Goal: Information Seeking & Learning: Learn about a topic

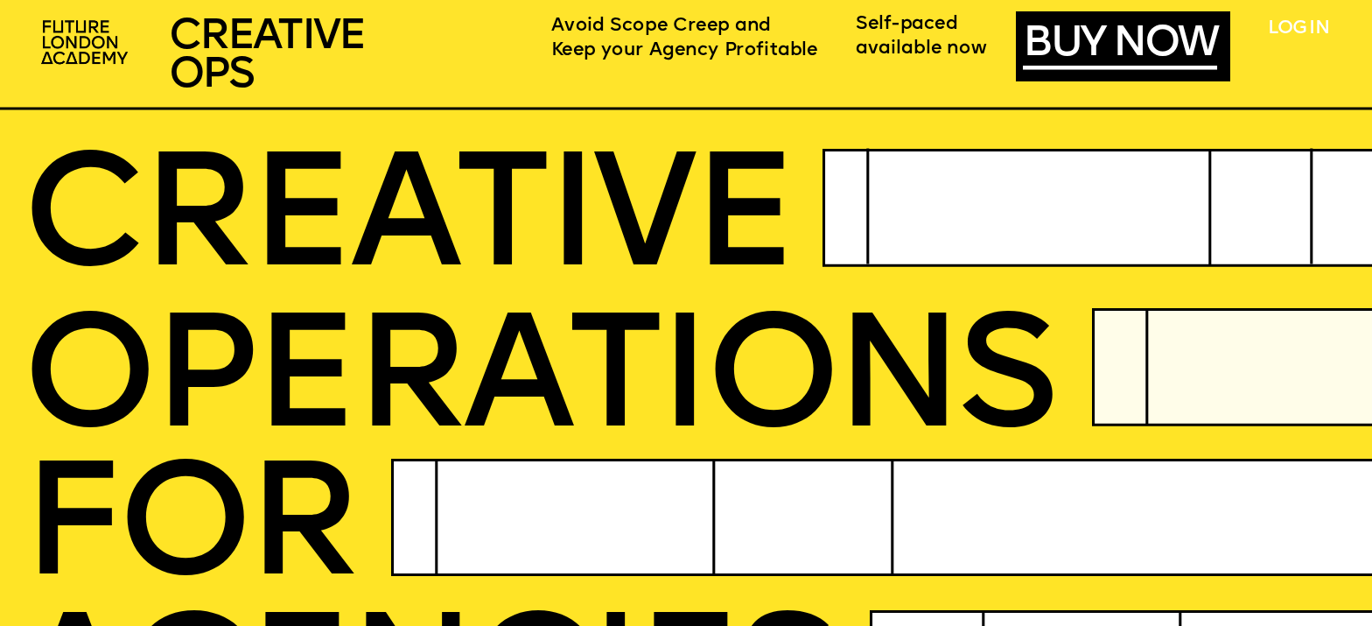
click at [1290, 26] on link "LOG IN" at bounding box center [1298, 29] width 60 height 18
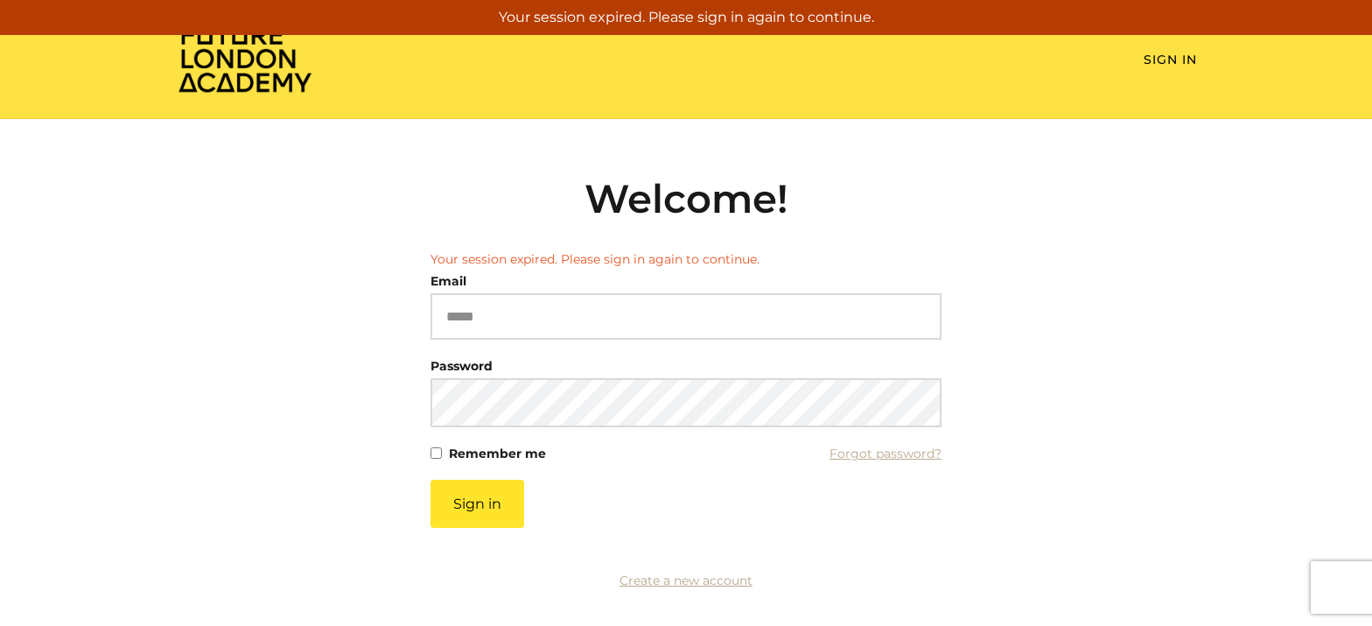
click at [1182, 51] on li "Sign In" at bounding box center [1170, 60] width 53 height 18
click at [1179, 60] on link "Sign In" at bounding box center [1170, 60] width 53 height 16
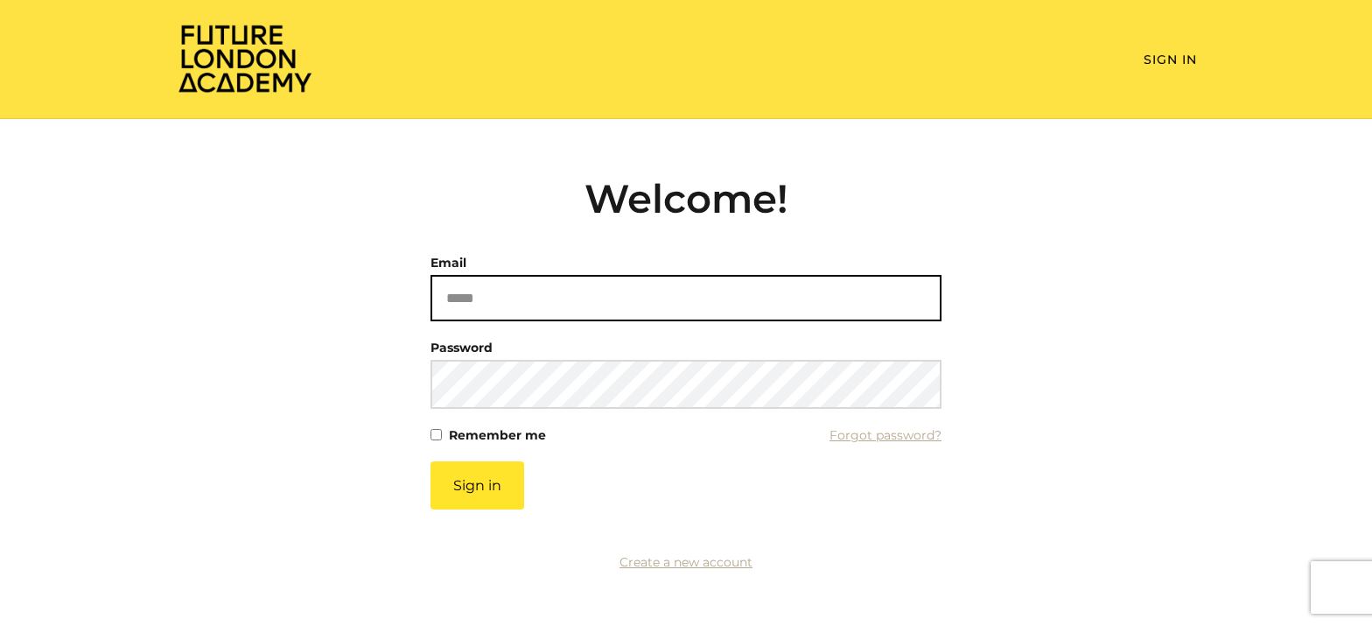
click at [739, 309] on input "Email" at bounding box center [685, 298] width 511 height 46
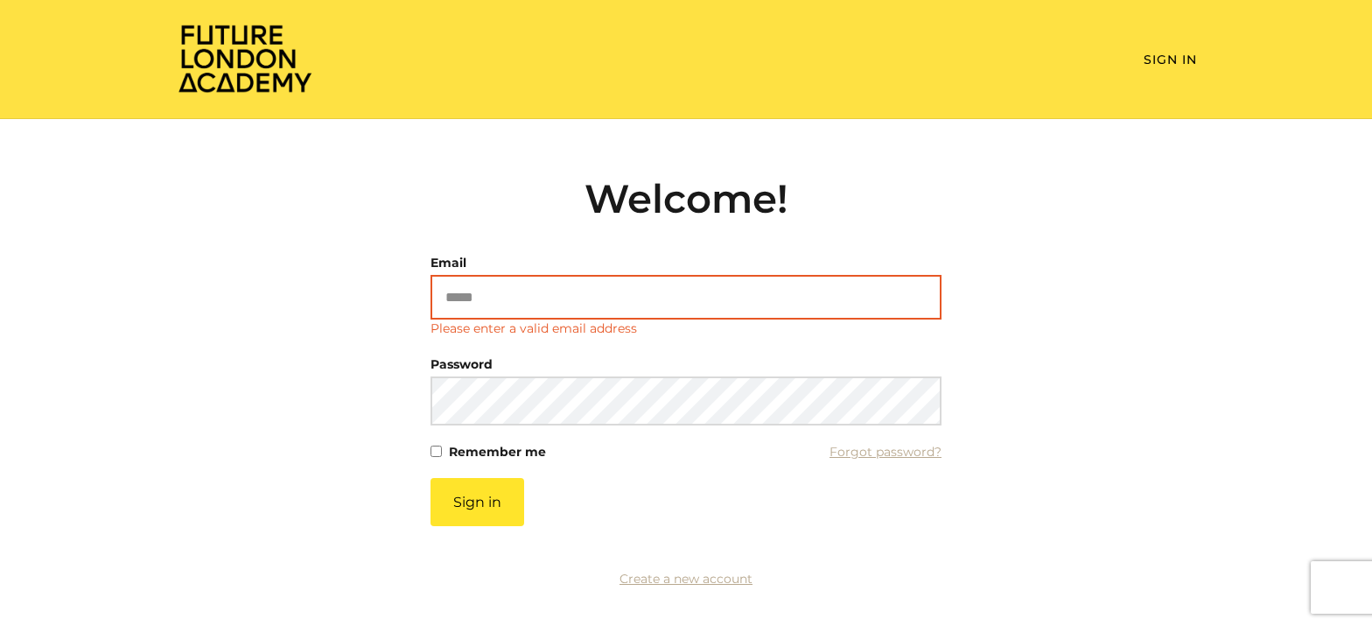
type input "**********"
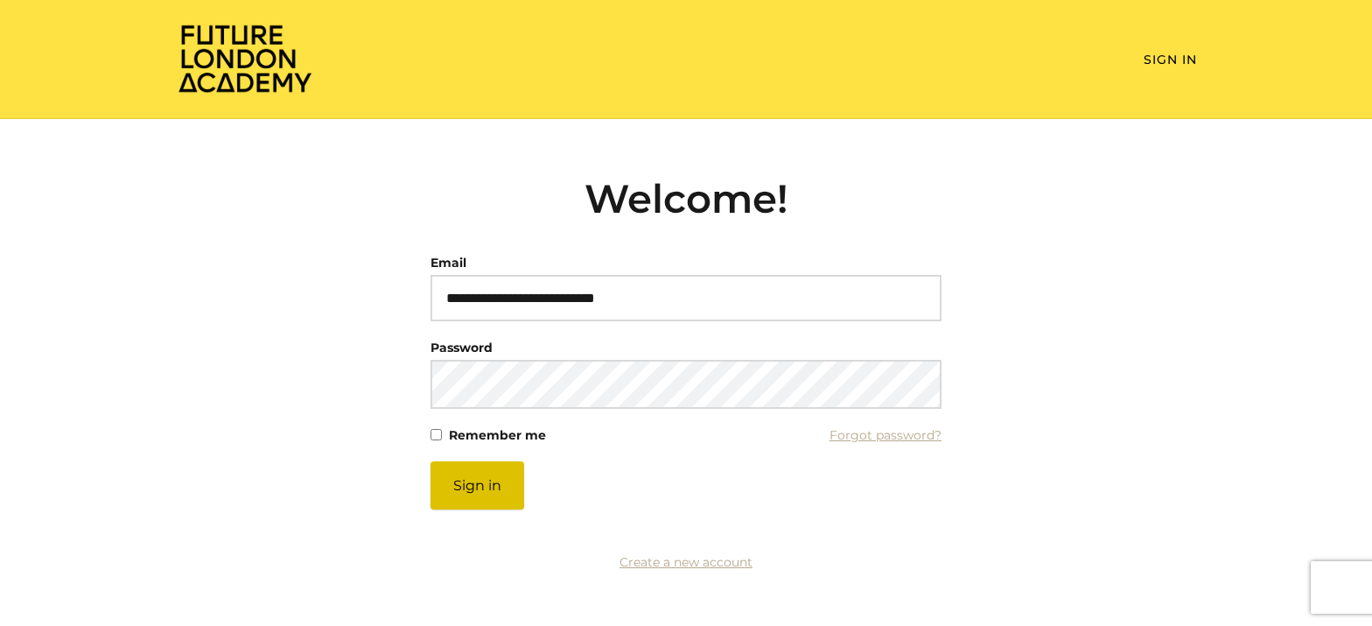
click at [500, 511] on article "**********" at bounding box center [685, 363] width 511 height 376
click at [505, 500] on button "Sign in" at bounding box center [477, 485] width 94 height 48
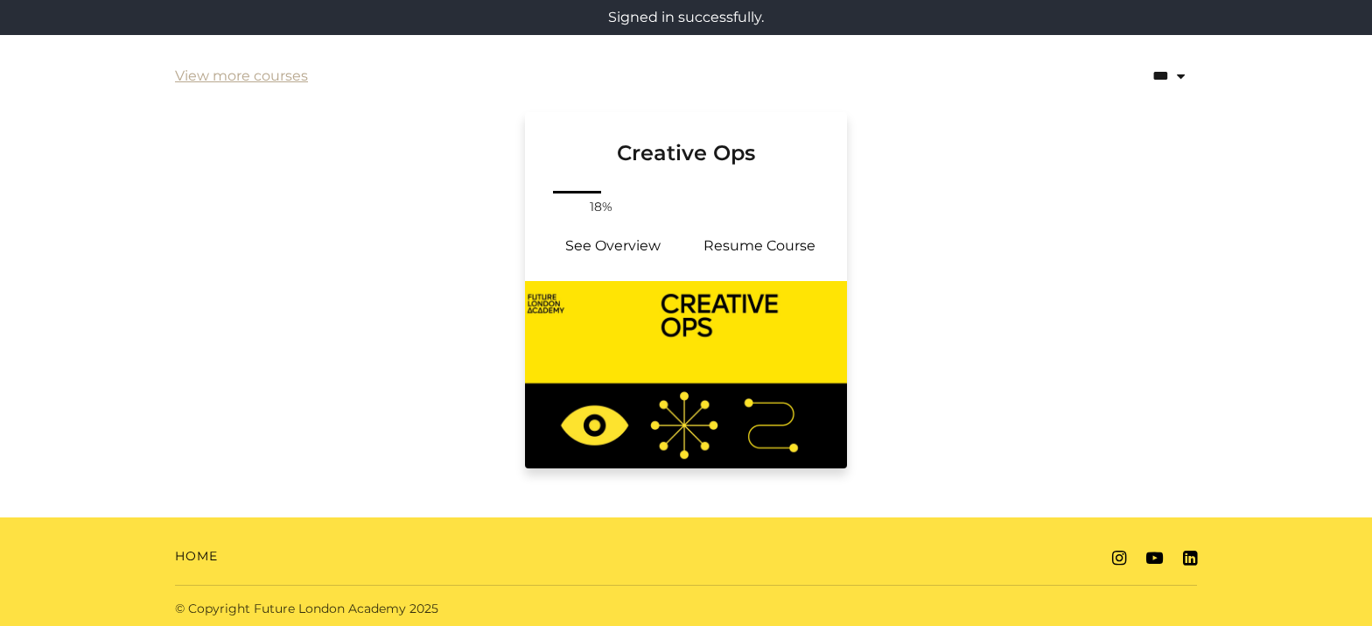
scroll to position [384, 0]
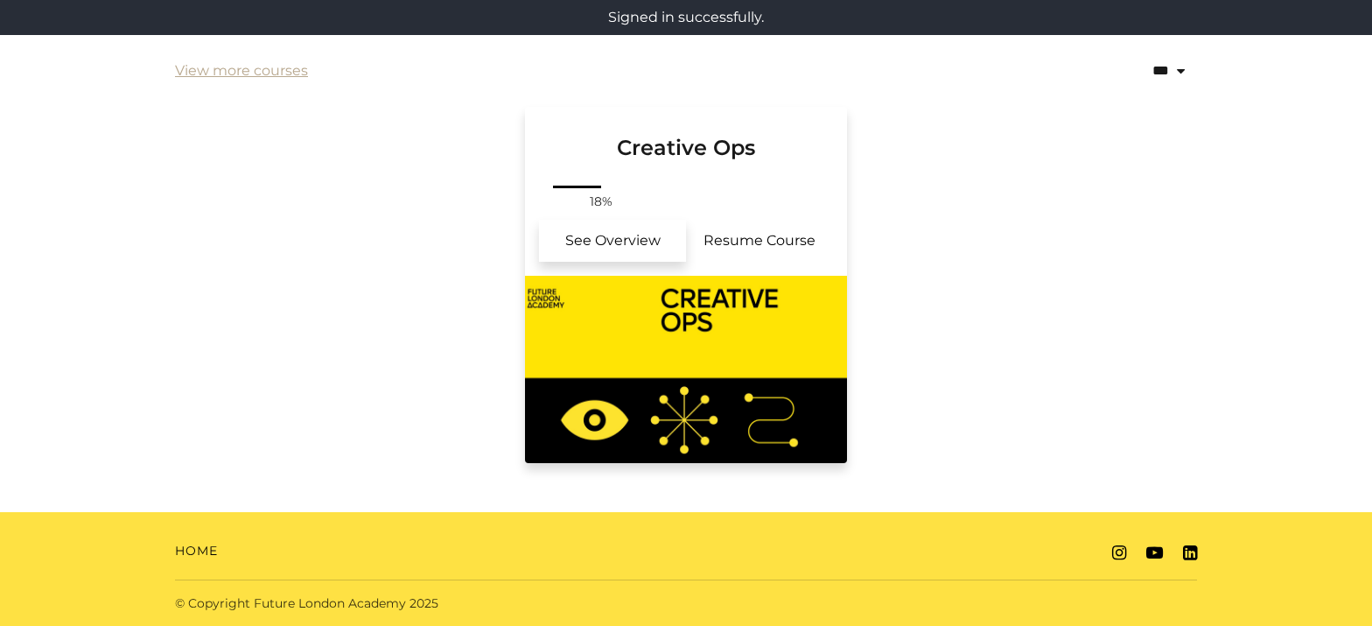
click at [626, 232] on link "See Overview" at bounding box center [612, 241] width 147 height 42
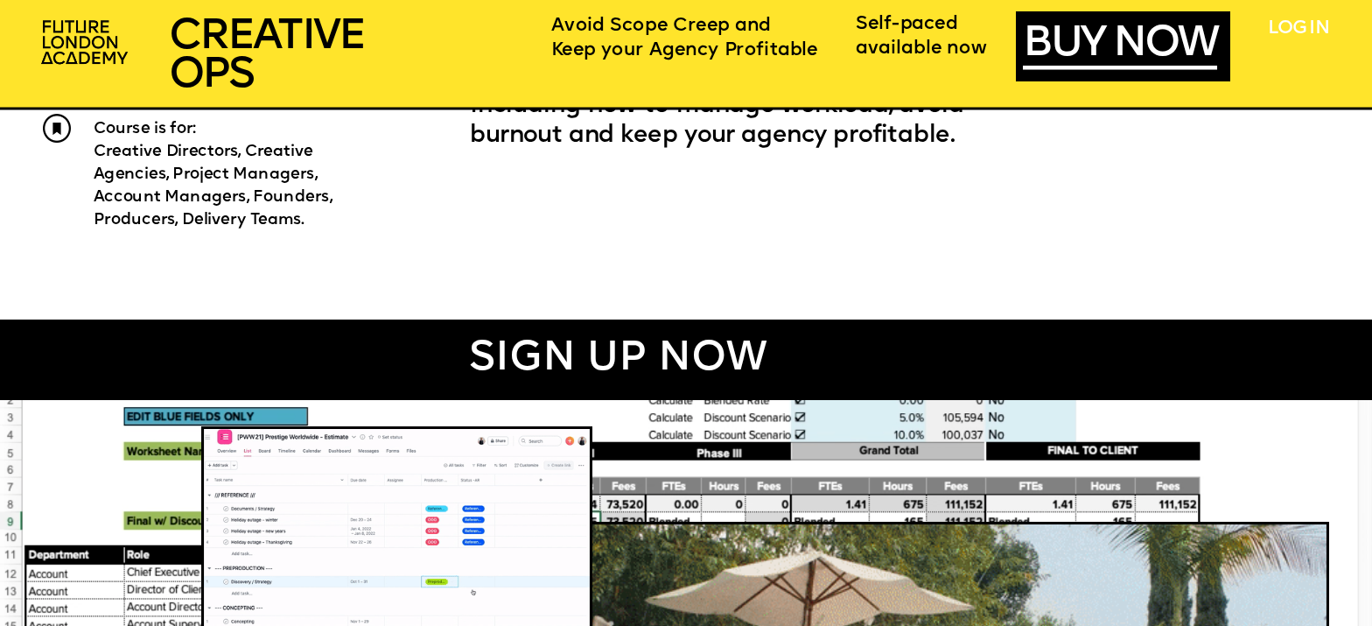
scroll to position [1090, 0]
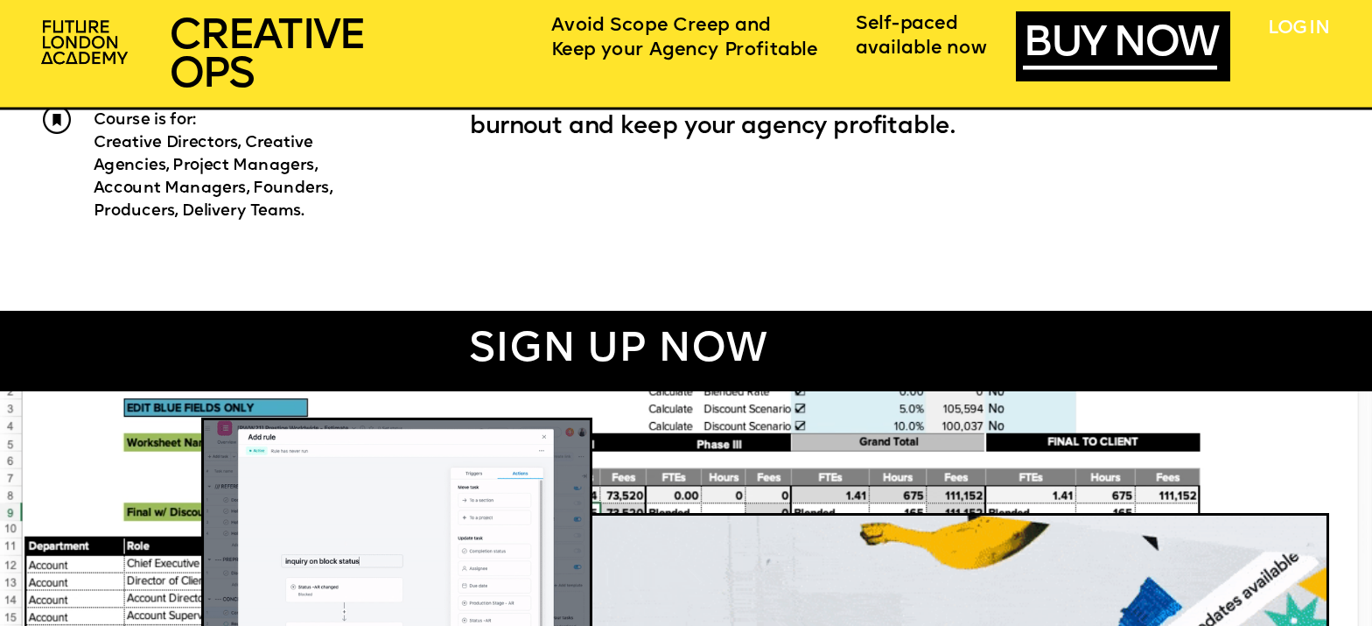
click at [1301, 27] on link "LOG IN" at bounding box center [1298, 29] width 60 height 18
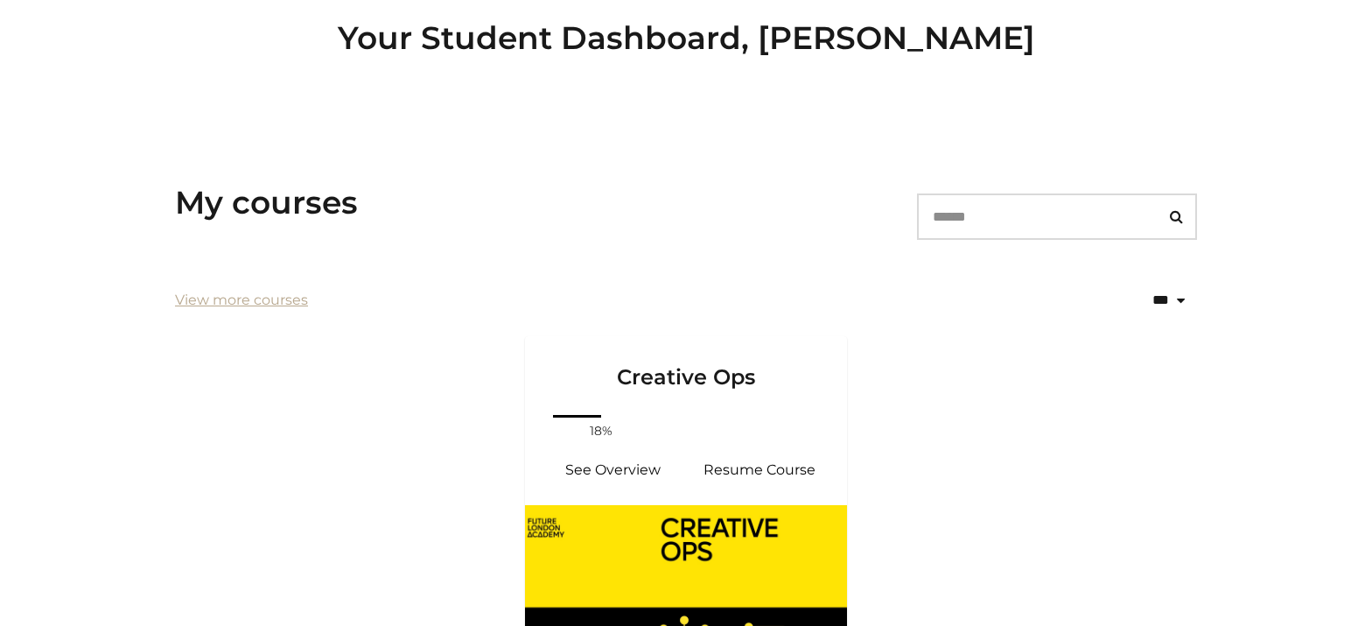
scroll to position [384, 0]
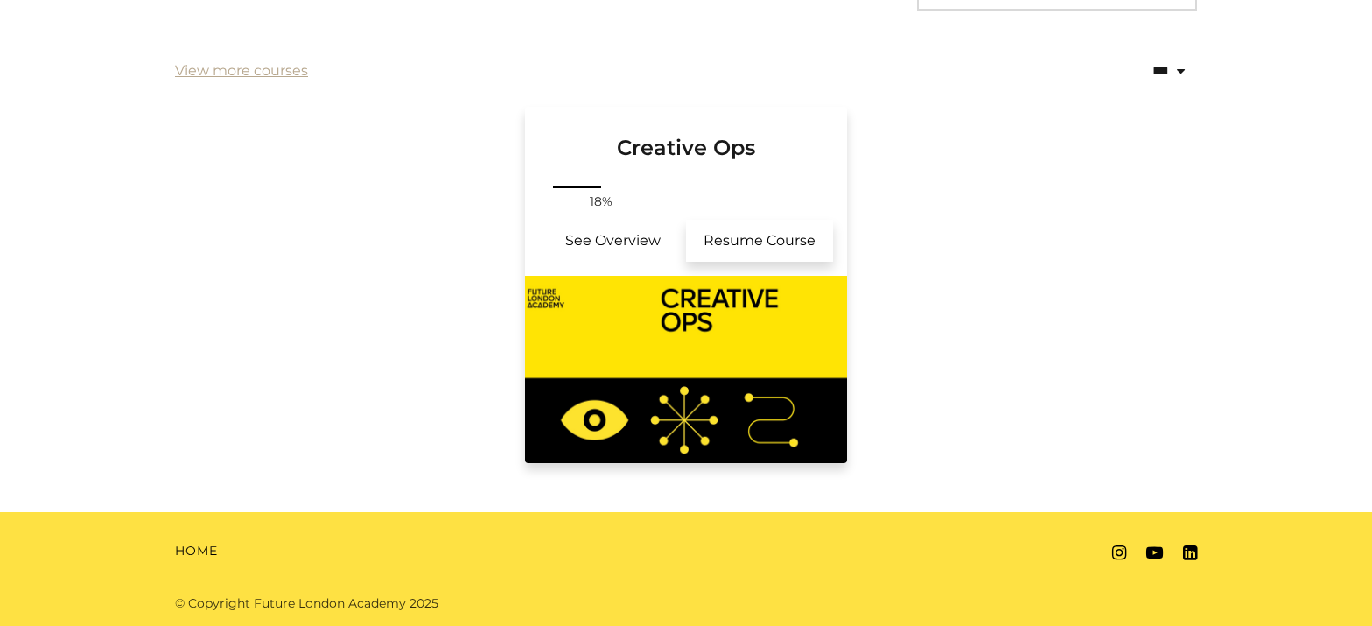
click at [787, 239] on link "Resume Course" at bounding box center [759, 241] width 147 height 42
